Goal: Task Accomplishment & Management: Manage account settings

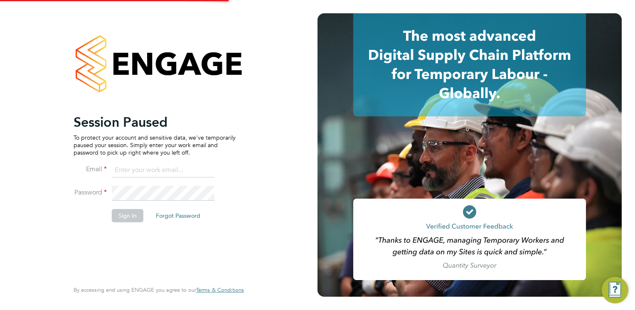
type input "[EMAIL_ADDRESS][PERSON_NAME][DOMAIN_NAME]"
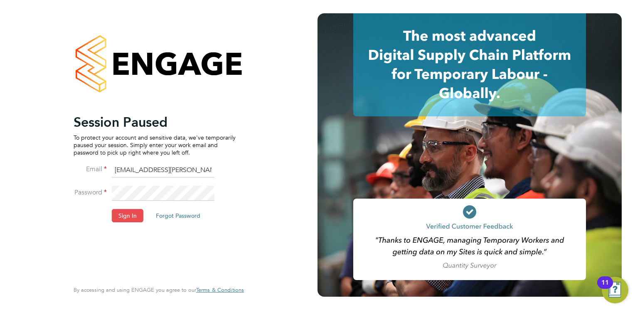
click at [126, 215] on button "Sign In" at bounding box center [128, 215] width 32 height 13
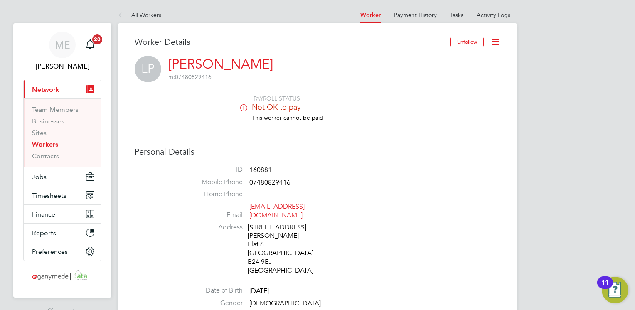
click at [48, 89] on span "Network" at bounding box center [45, 90] width 27 height 8
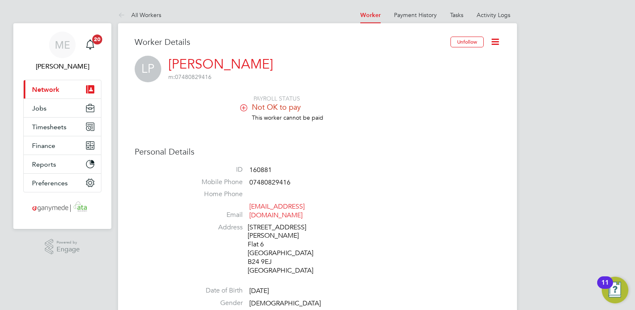
click at [50, 87] on span "Network" at bounding box center [45, 90] width 27 height 8
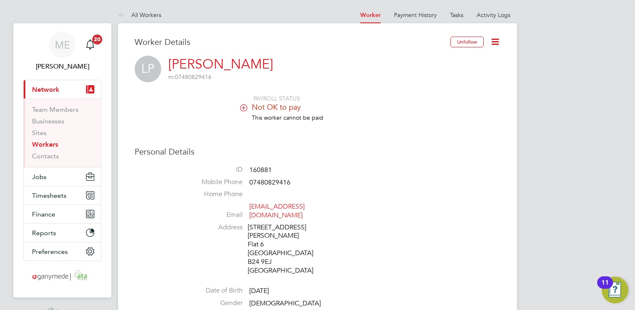
click at [48, 145] on link "Workers" at bounding box center [45, 145] width 26 height 8
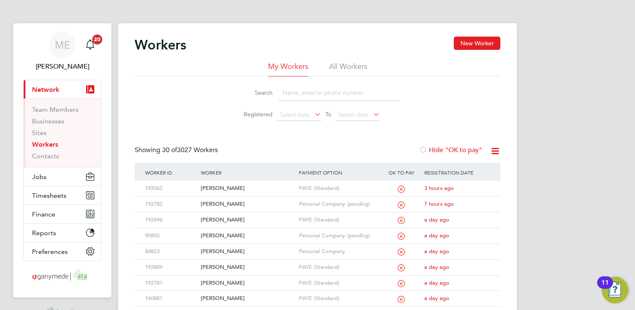
click at [303, 95] on input at bounding box center [339, 93] width 121 height 16
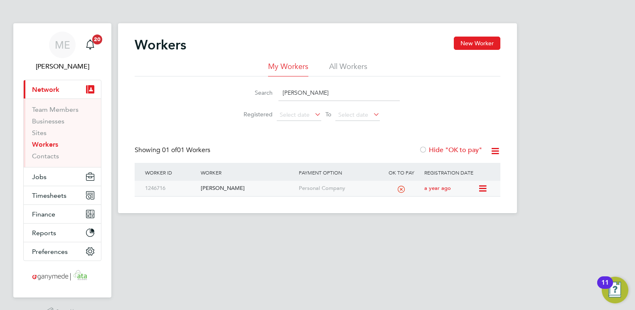
type input "[PERSON_NAME]"
click at [246, 189] on div "[PERSON_NAME]" at bounding box center [248, 188] width 98 height 15
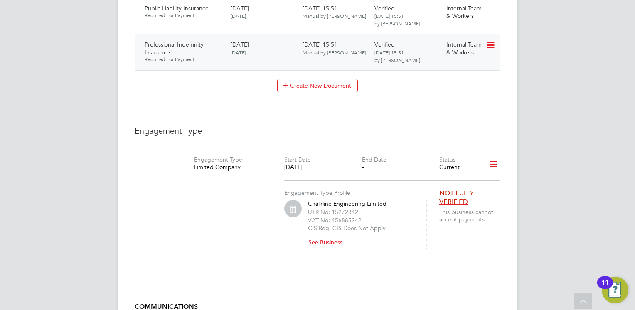
scroll to position [998, 0]
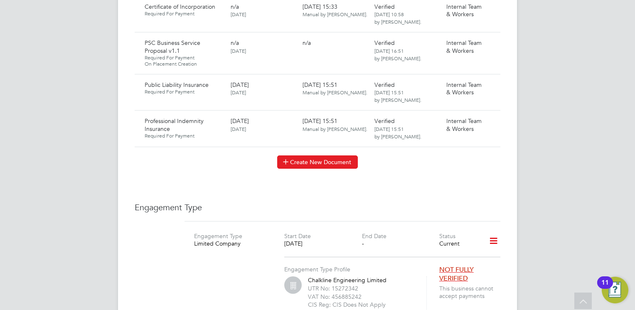
click at [288, 158] on icon at bounding box center [286, 161] width 6 height 6
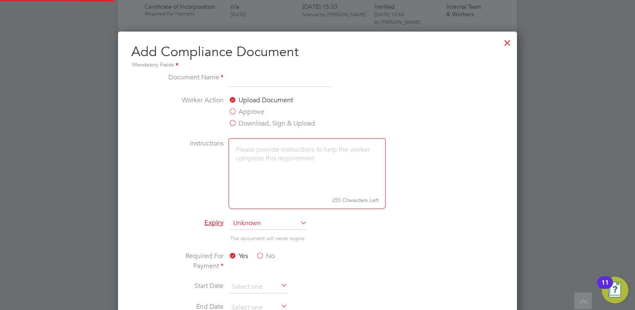
scroll to position [435, 400]
click at [245, 82] on input "G" at bounding box center [280, 79] width 103 height 15
type input "Galliford Try - SOW"
click at [231, 110] on label "Approve" at bounding box center [247, 112] width 36 height 10
click at [0, 0] on input "Approve" at bounding box center [0, 0] width 0 height 0
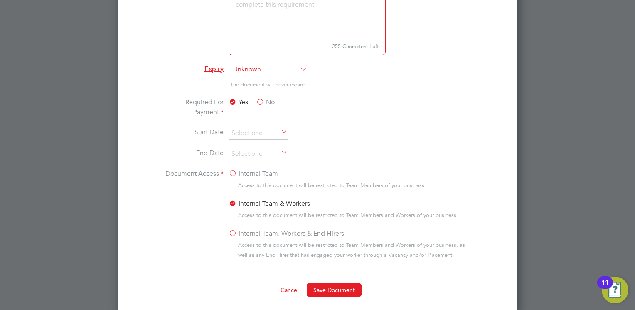
scroll to position [1221, 0]
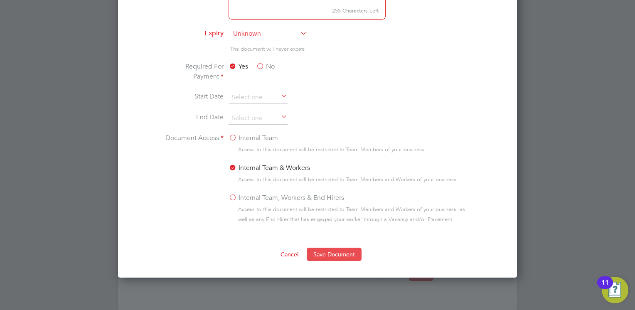
click at [323, 248] on button "Save Document" at bounding box center [334, 254] width 55 height 13
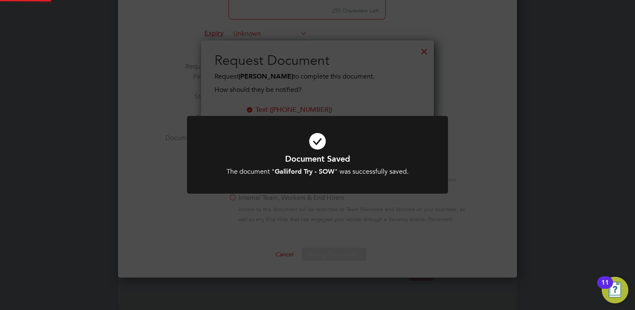
scroll to position [133, 233]
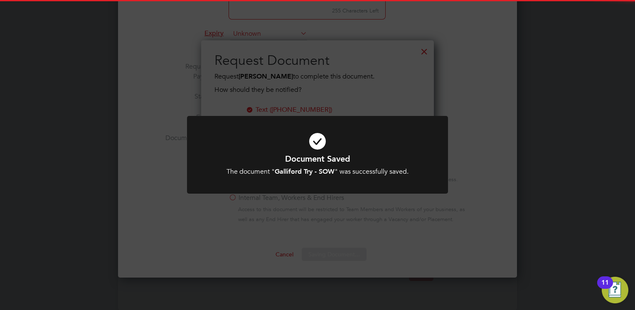
click at [291, 144] on icon at bounding box center [318, 141] width 216 height 32
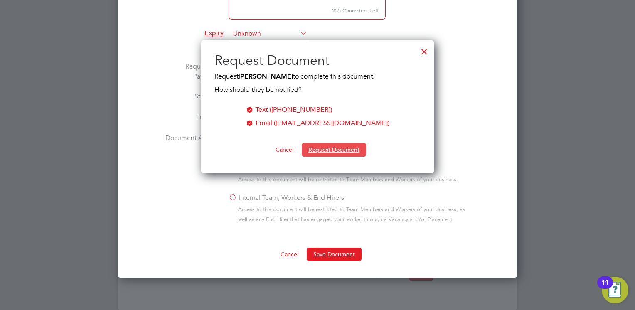
click at [324, 148] on button "Request Document" at bounding box center [334, 149] width 64 height 13
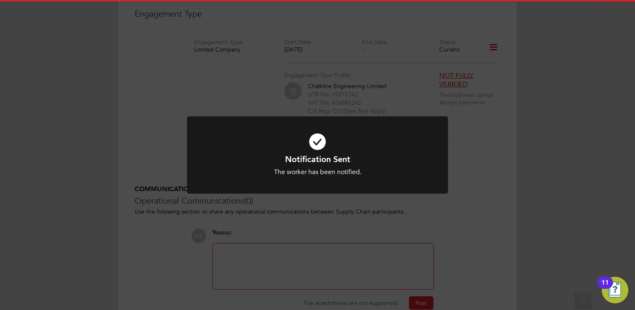
click at [264, 165] on div "Notification Sent The worker has been notified. Cancel Okay" at bounding box center [318, 165] width 216 height 23
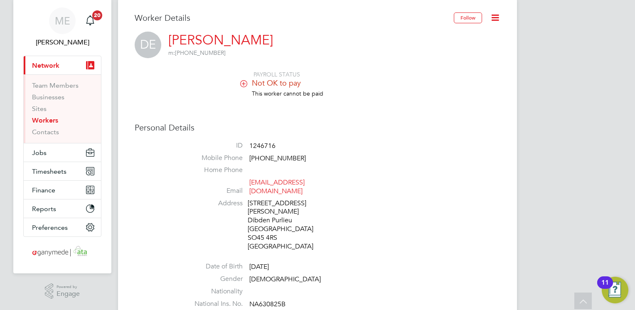
scroll to position [0, 0]
